Goal: Task Accomplishment & Management: Complete application form

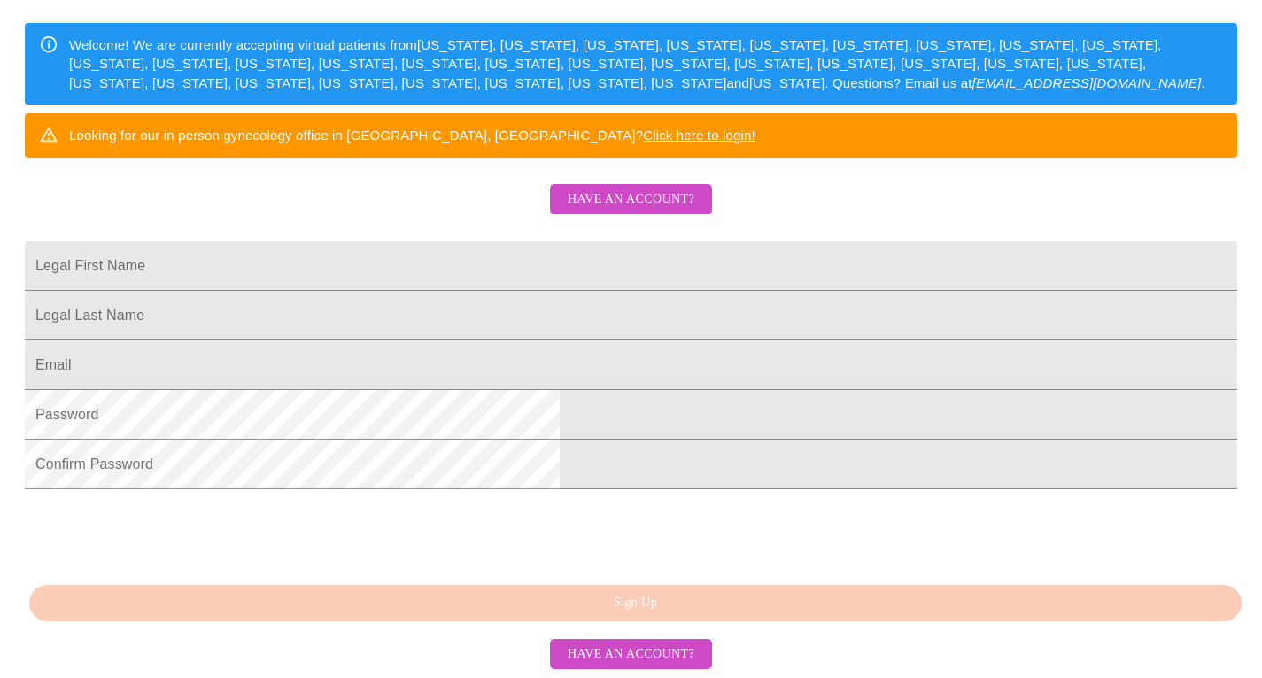
scroll to position [414, 0]
click at [434, 241] on input "Legal First Name" at bounding box center [631, 266] width 1212 height 50
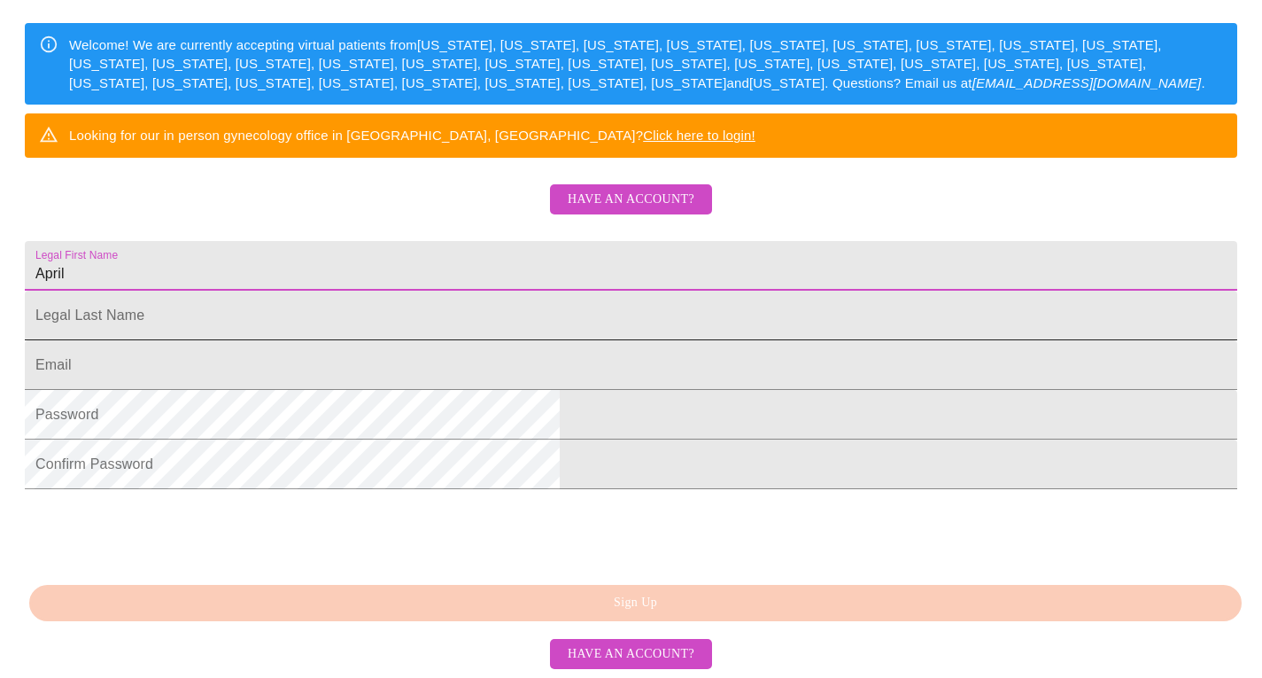
type input "April"
click at [456, 241] on input "Legal First Name" at bounding box center [631, 266] width 1212 height 50
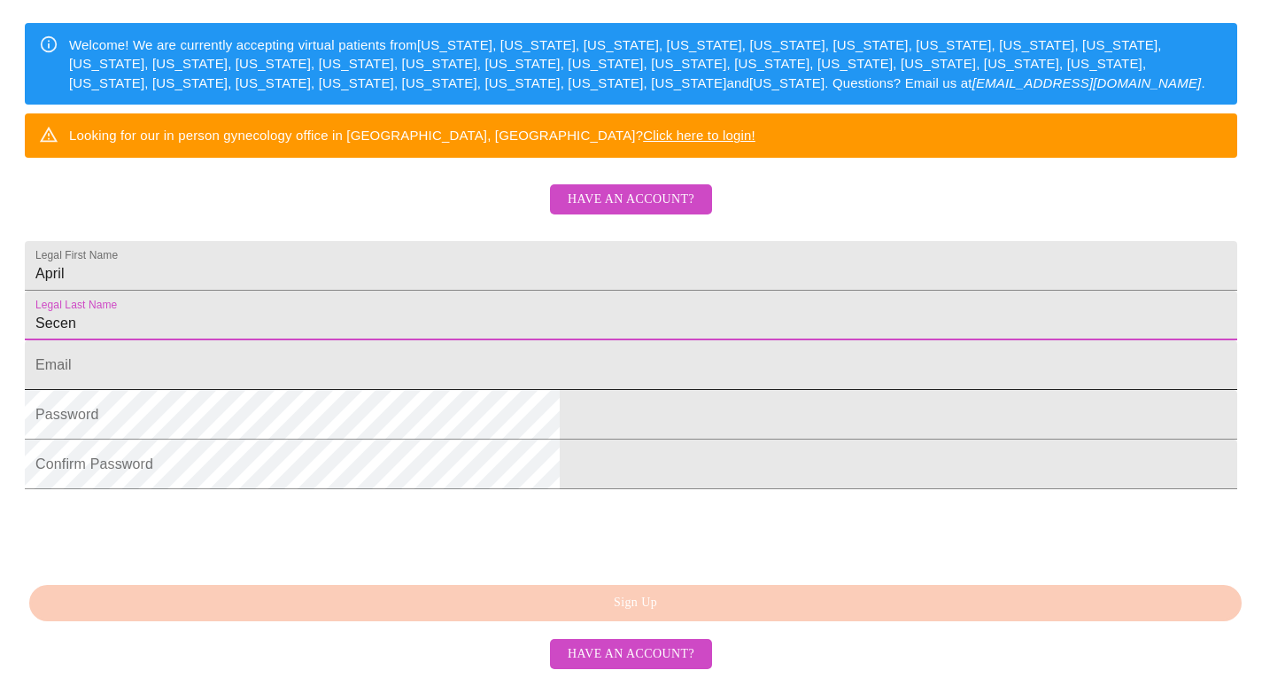
type input "Secen"
drag, startPoint x: 412, startPoint y: 310, endPoint x: 422, endPoint y: 299, distance: 15.0
click at [412, 340] on input "Legal First Name" at bounding box center [631, 365] width 1212 height 50
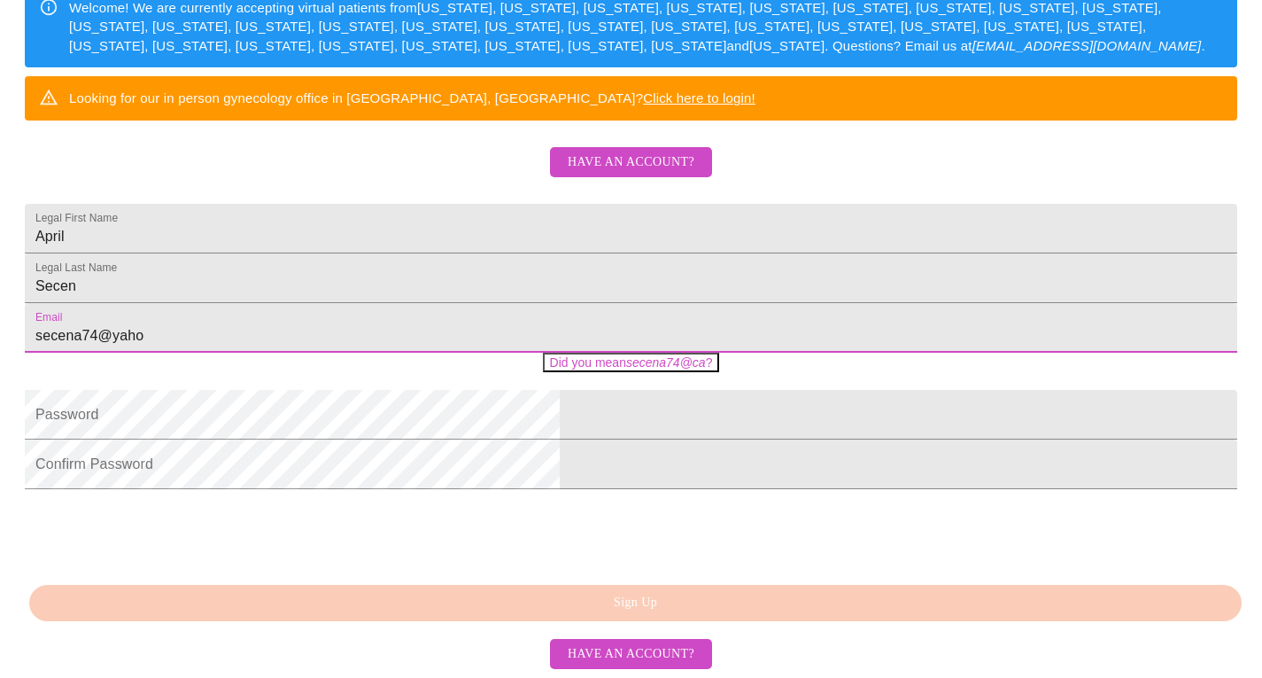
type input "[EMAIL_ADDRESS]"
